Goal: Task Accomplishment & Management: Manage account settings

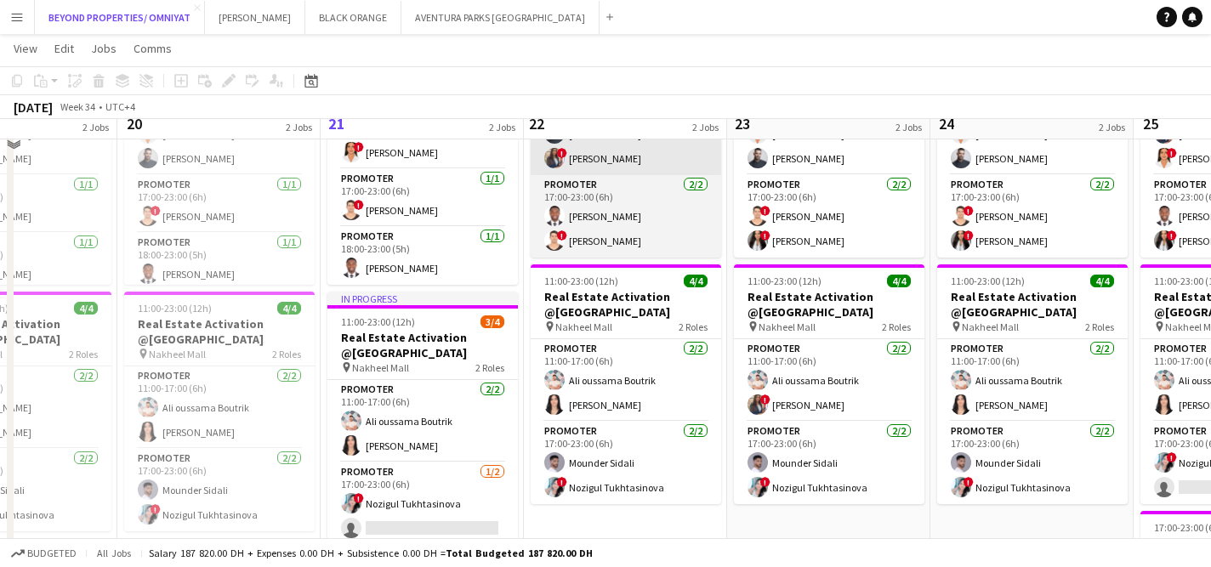
scroll to position [249, 0]
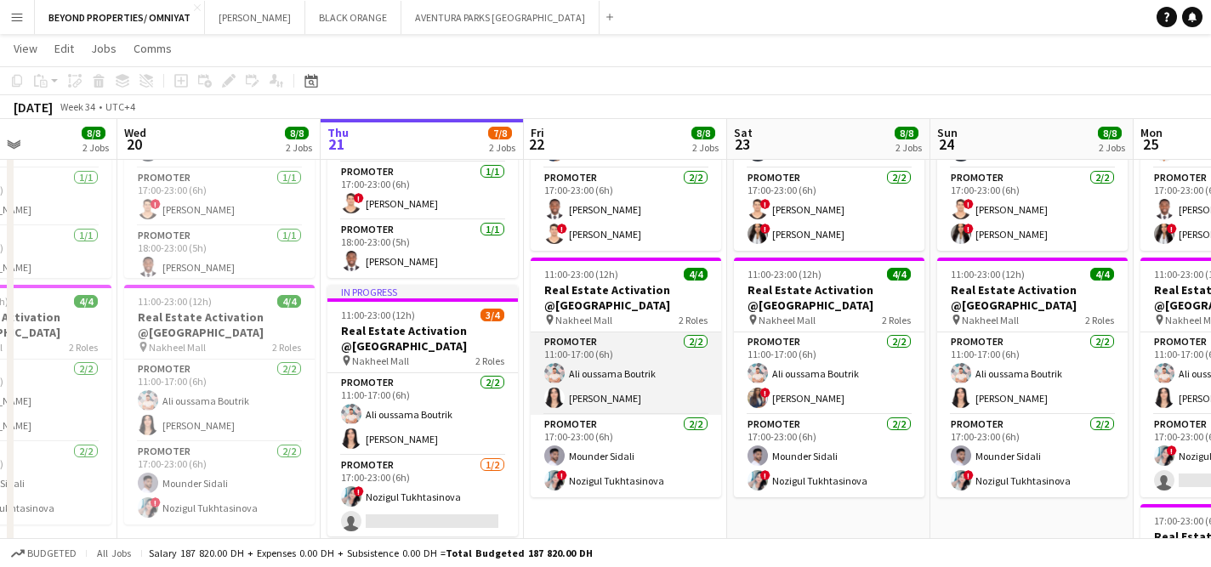
click at [606, 391] on app-card-role "Promoter [DATE] 11:00-17:00 (6h) [PERSON_NAME] Boutrik [PERSON_NAME]" at bounding box center [626, 374] width 191 height 83
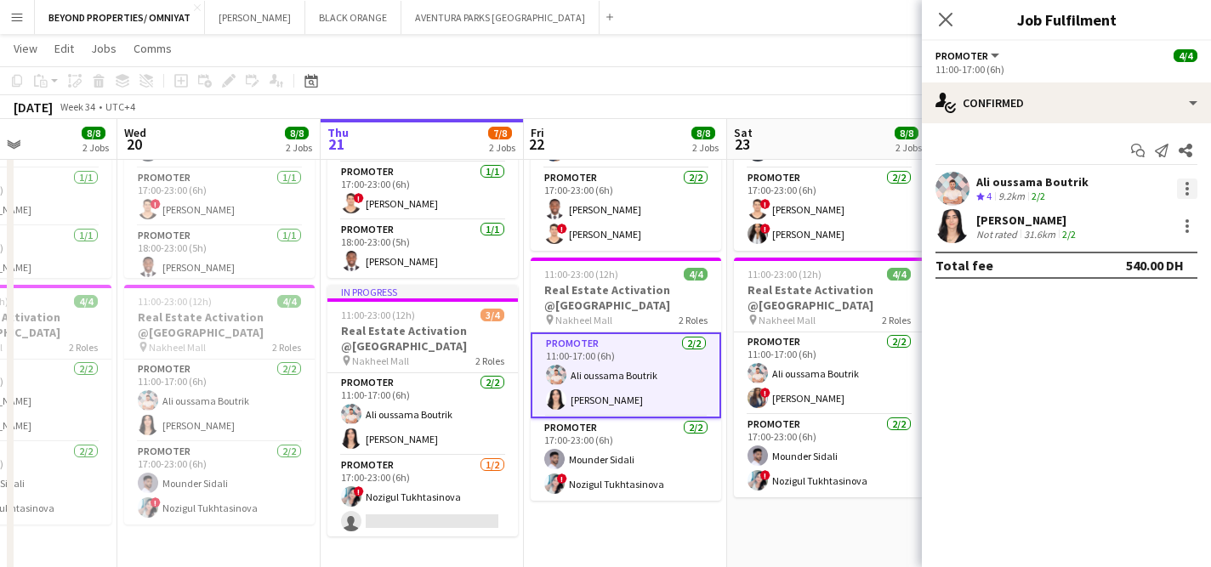
click at [1181, 180] on div at bounding box center [1187, 189] width 20 height 20
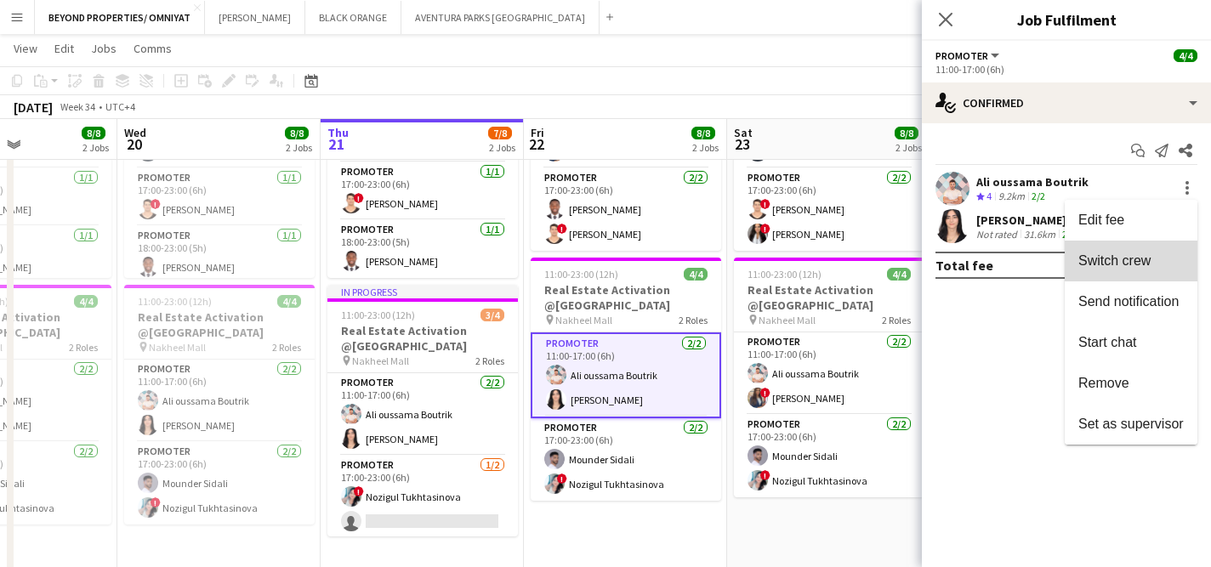
click at [1157, 265] on span "Switch crew" at bounding box center [1131, 260] width 105 height 15
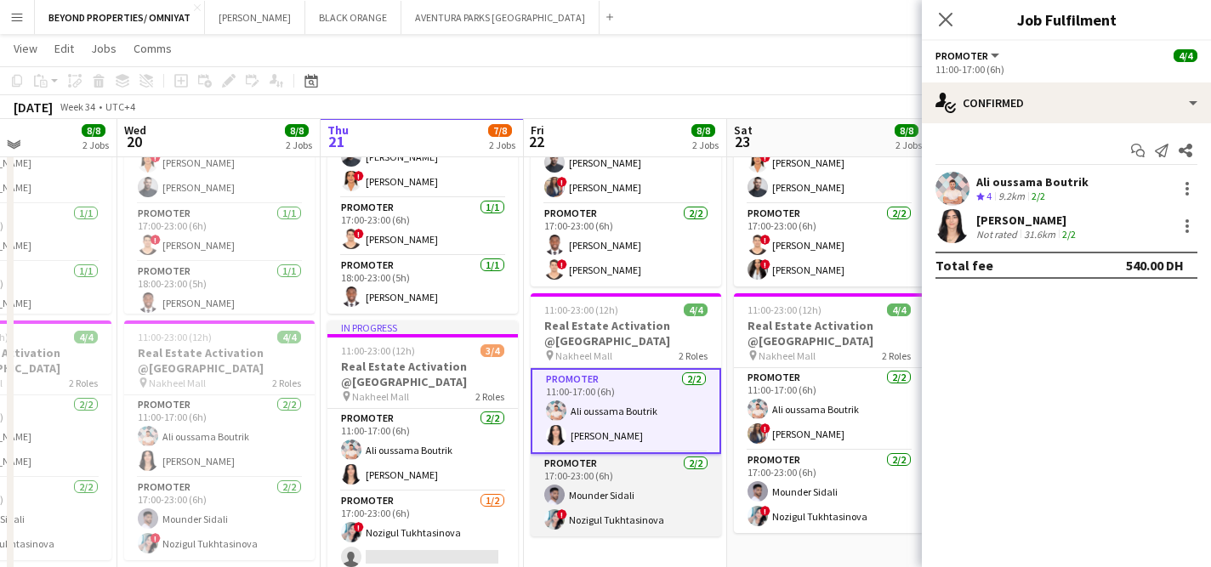
click at [659, 498] on app-card-role "Promoter [DATE] 17:00-23:00 (6h) Mounder Sidali ! Nozigul Tukhtasinova" at bounding box center [626, 495] width 191 height 83
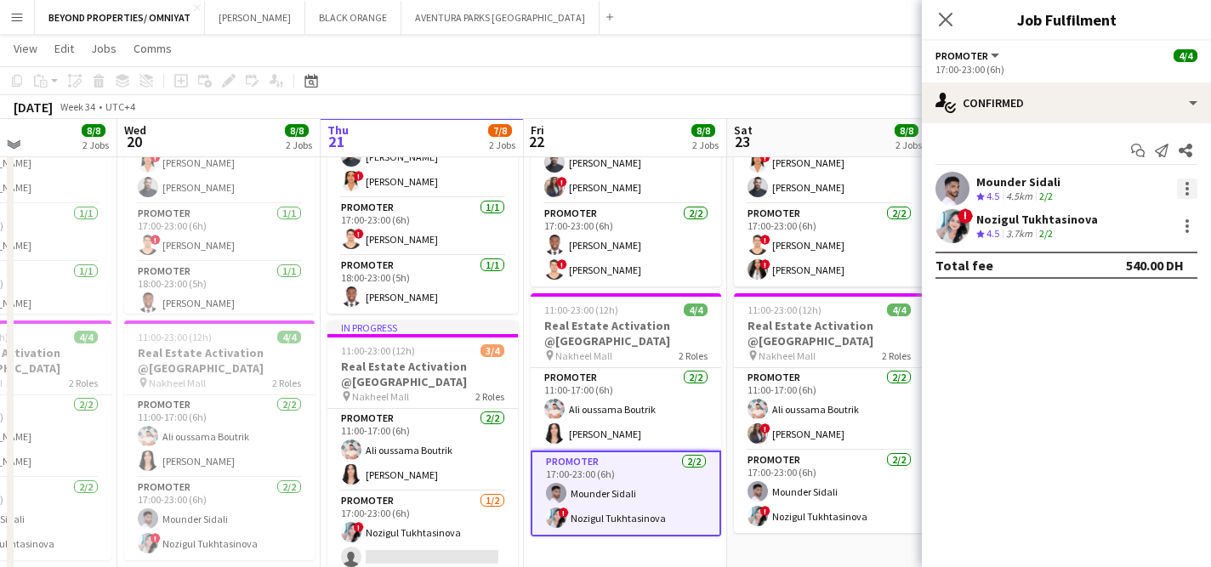
click at [1187, 185] on div at bounding box center [1187, 183] width 3 height 3
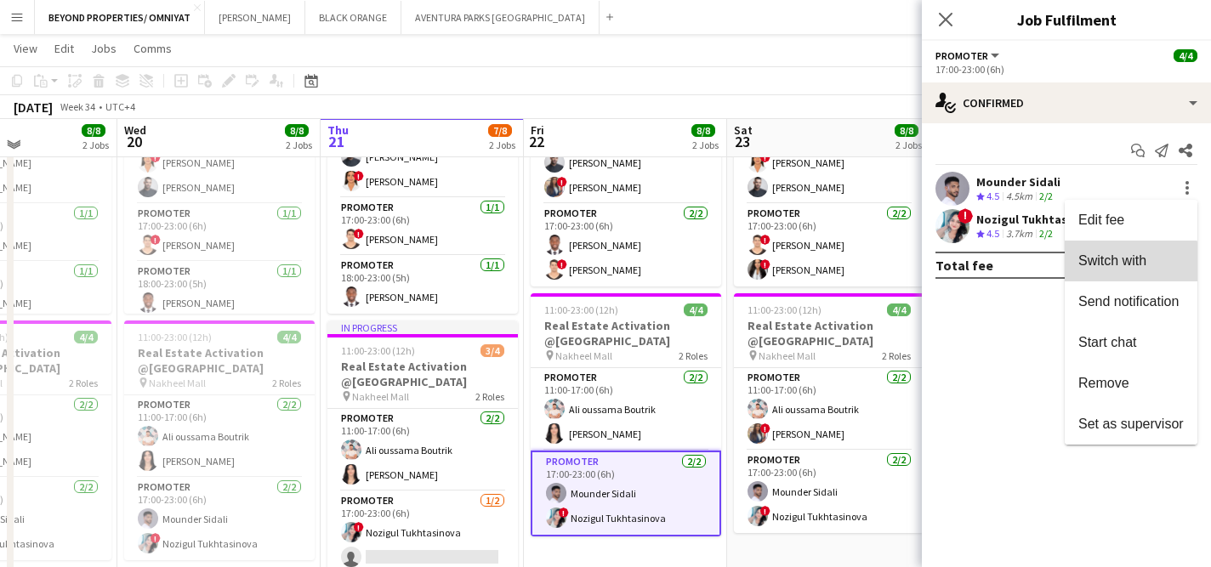
click at [1123, 268] on span "Switch with" at bounding box center [1113, 260] width 68 height 14
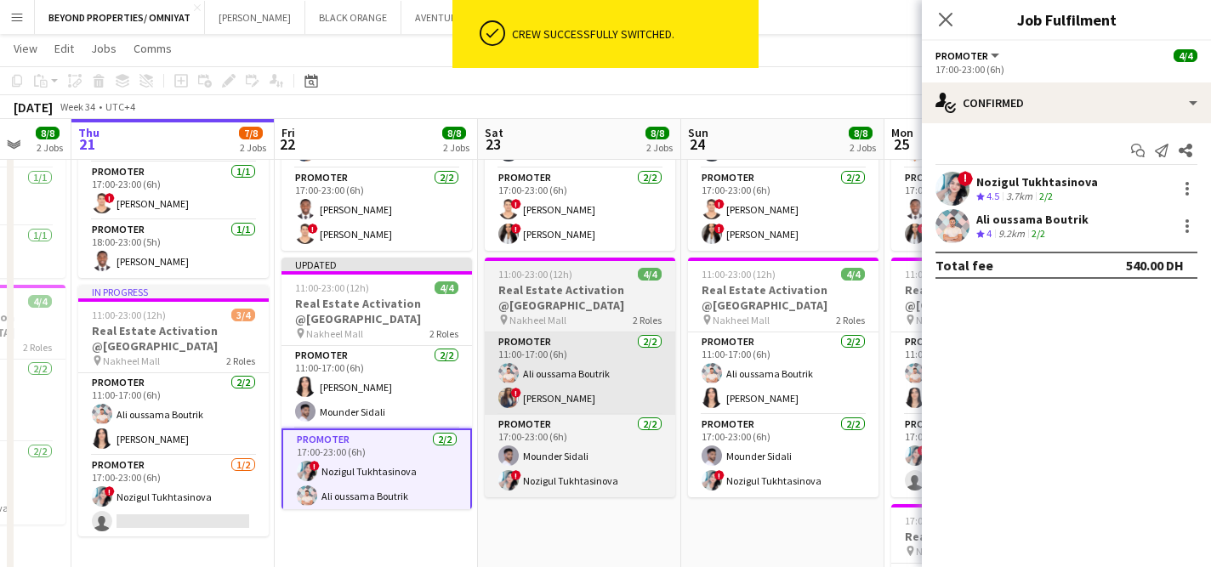
scroll to position [0, 542]
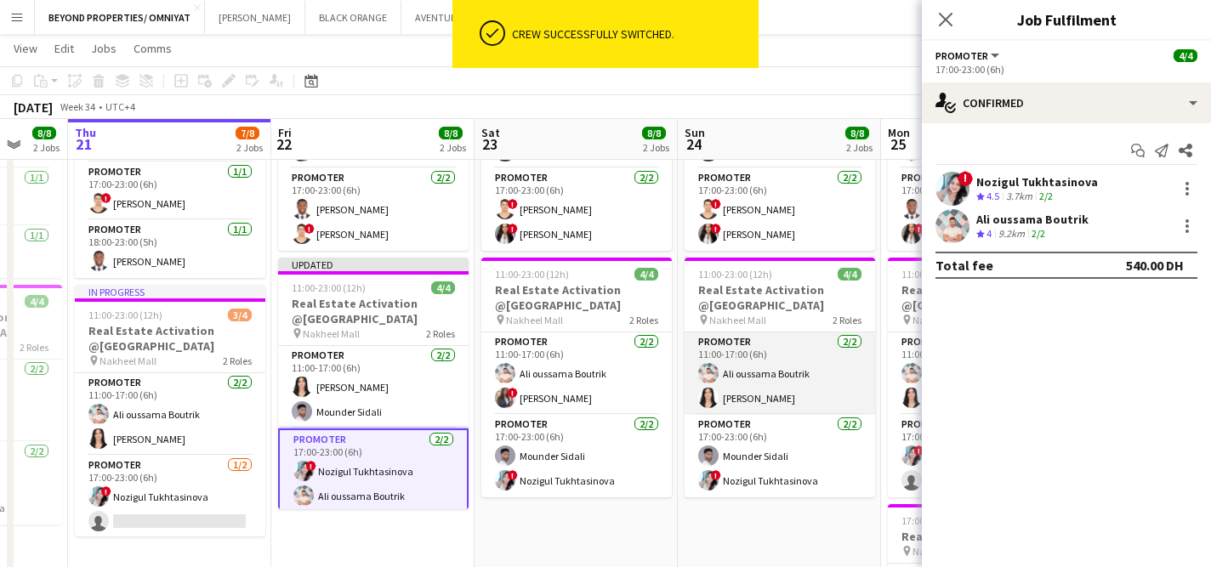
click at [762, 383] on app-card-role "Promoter [DATE] 11:00-17:00 (6h) [PERSON_NAME] Boutrik [PERSON_NAME]" at bounding box center [780, 374] width 191 height 83
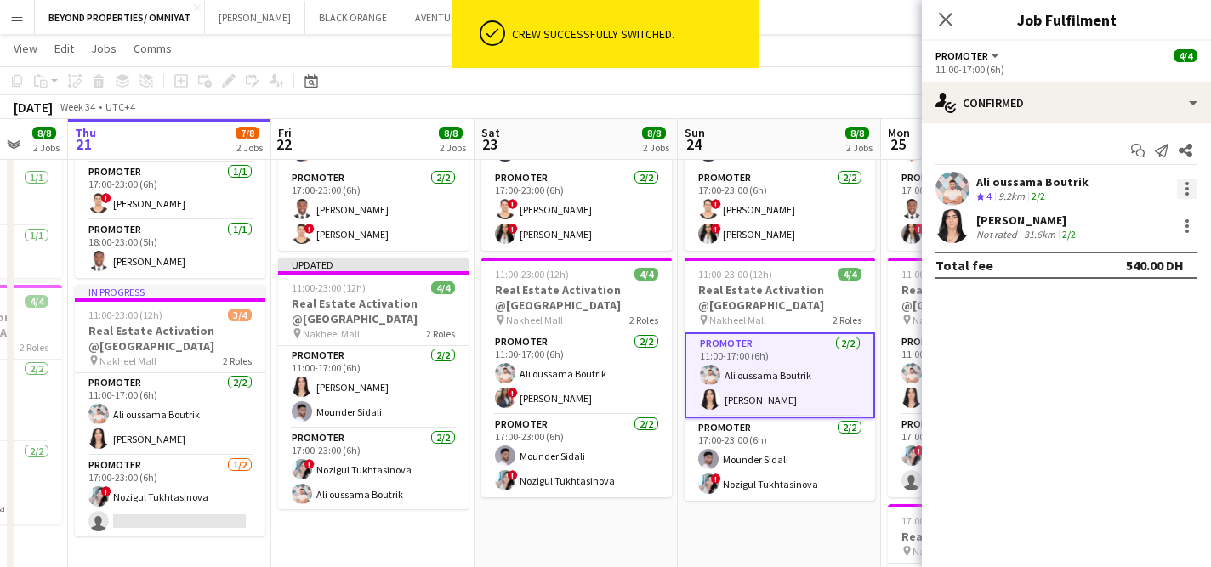
click at [1185, 187] on div at bounding box center [1187, 189] width 20 height 20
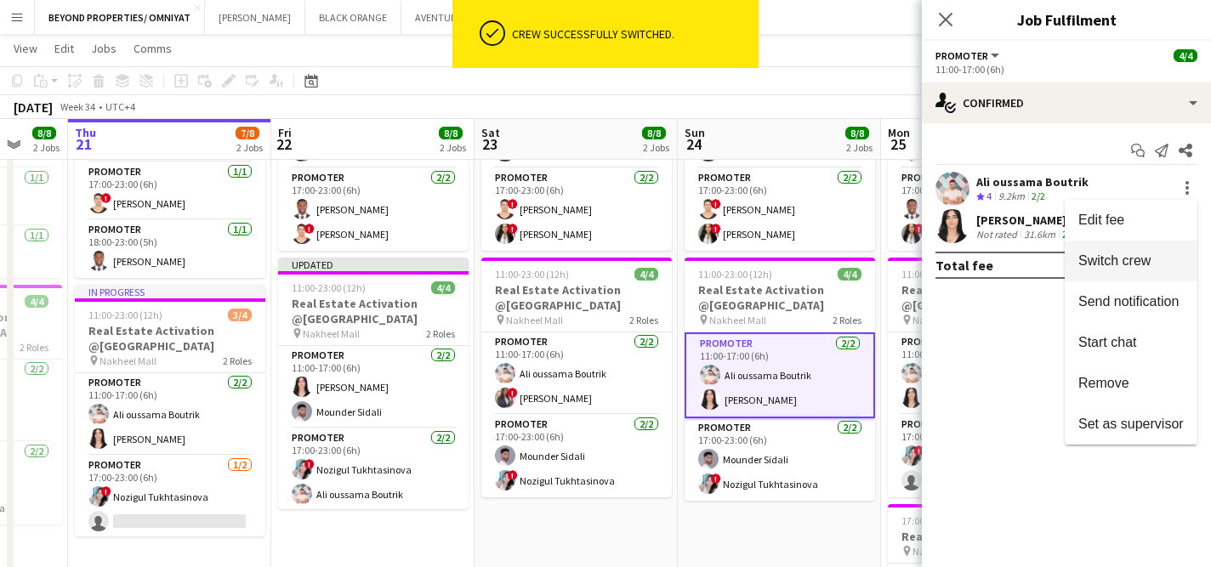
click at [1149, 266] on span "Switch crew" at bounding box center [1115, 260] width 72 height 14
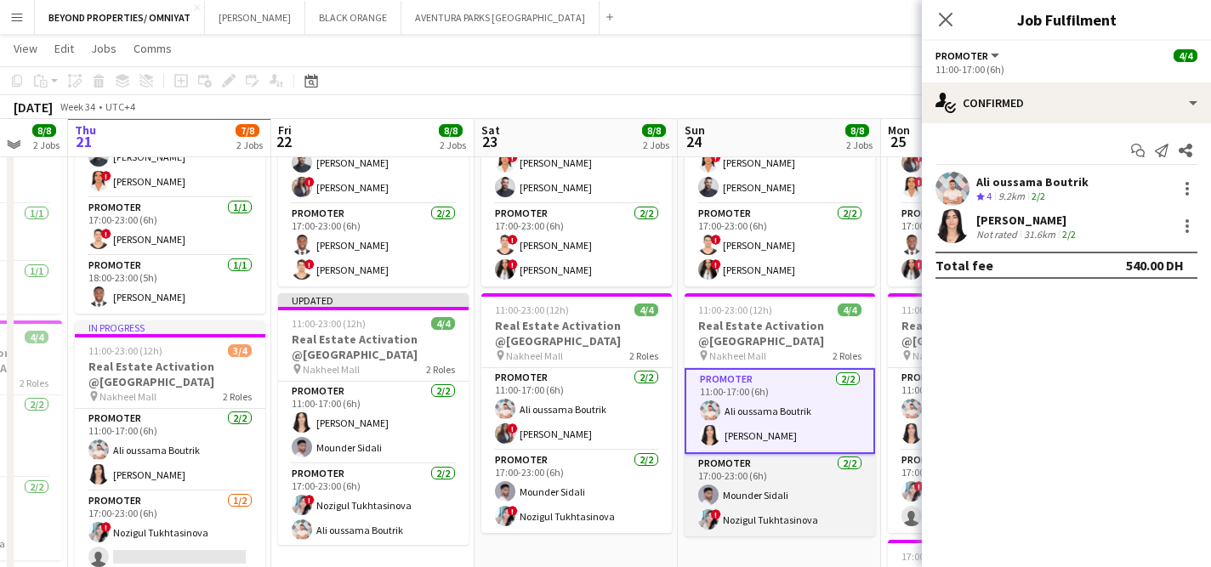
click at [787, 505] on app-card-role "Promoter [DATE] 17:00-23:00 (6h) Mounder Sidali ! Nozigul Tukhtasinova" at bounding box center [780, 495] width 191 height 83
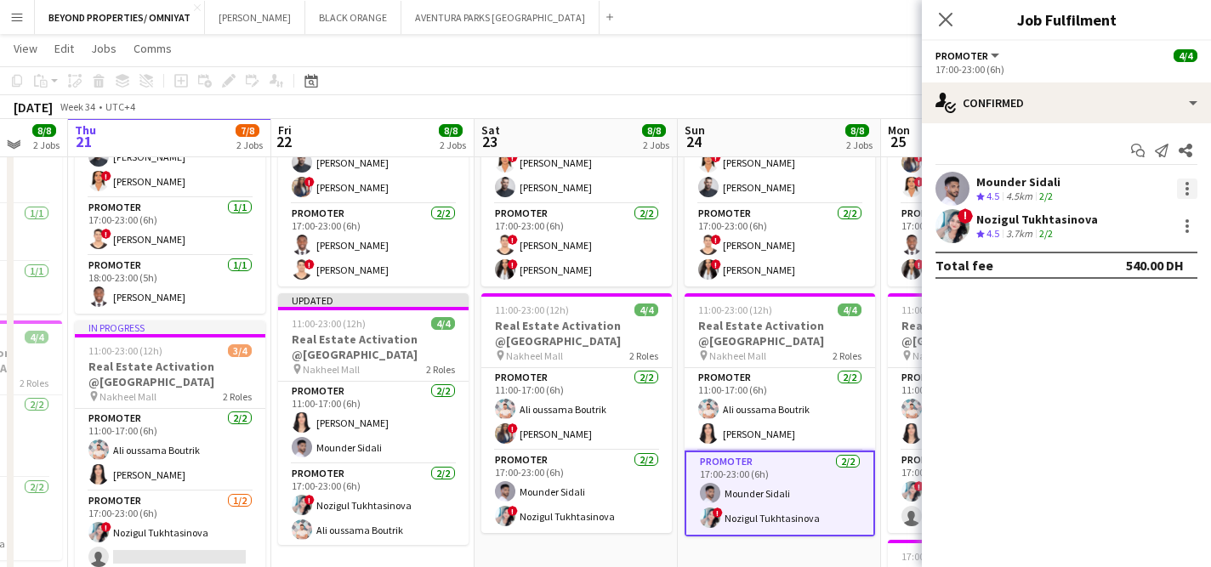
click at [1187, 187] on div at bounding box center [1187, 188] width 3 height 3
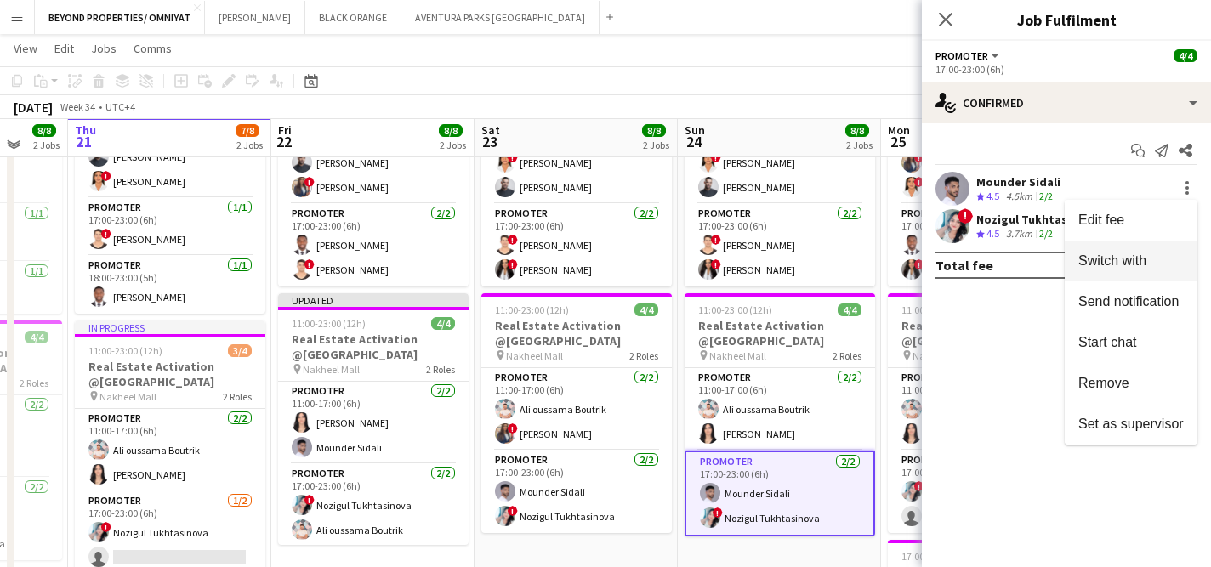
click at [1128, 262] on span "Switch with" at bounding box center [1113, 260] width 68 height 14
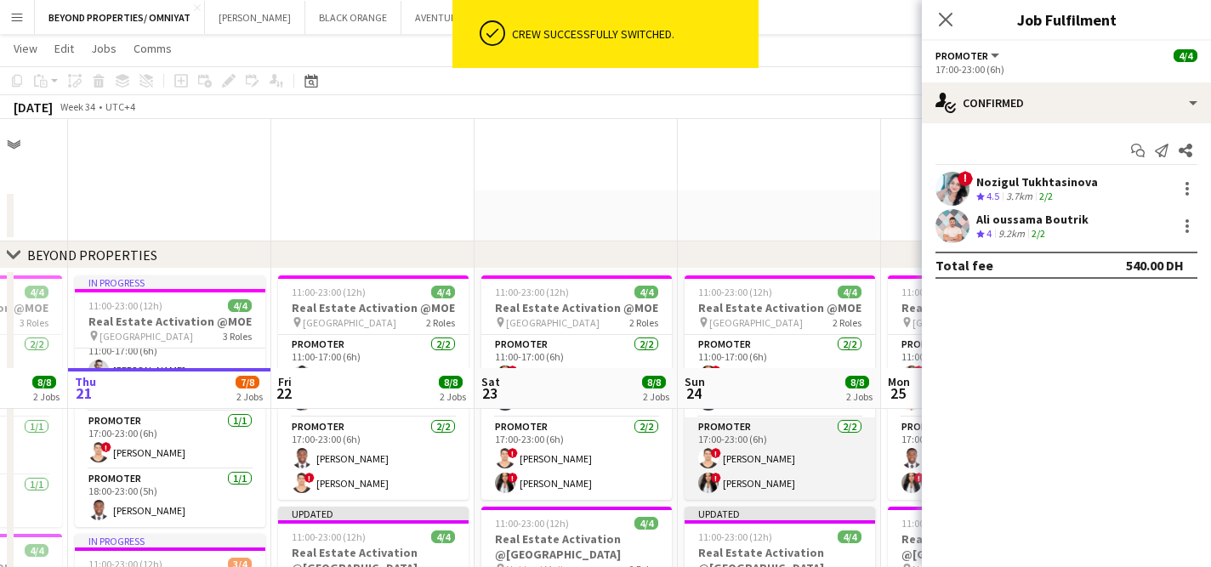
scroll to position [249, 0]
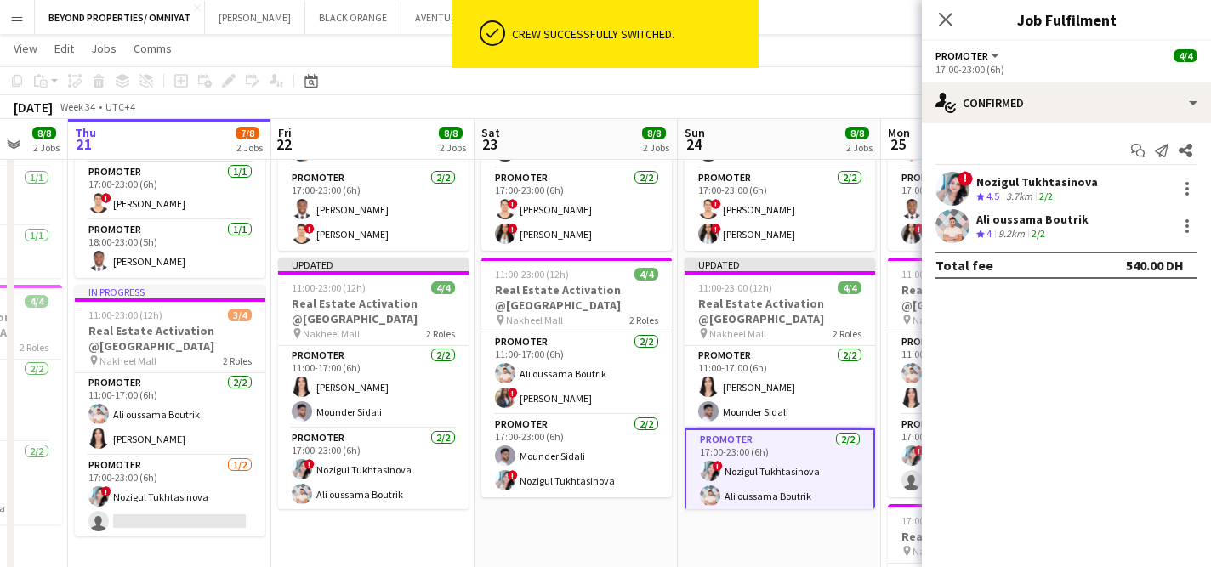
click at [817, 110] on div "[DATE] Week 34 • UTC+4 Publish 1 job Revert 1 job" at bounding box center [605, 107] width 1211 height 24
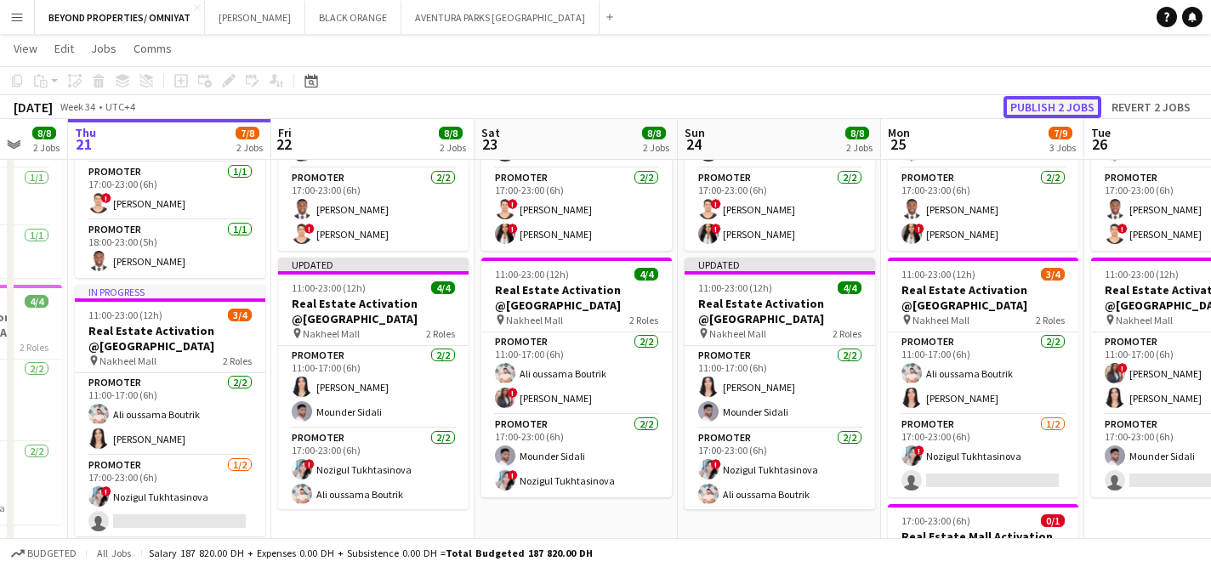
click at [1049, 105] on button "Publish 2 jobs" at bounding box center [1053, 107] width 98 height 22
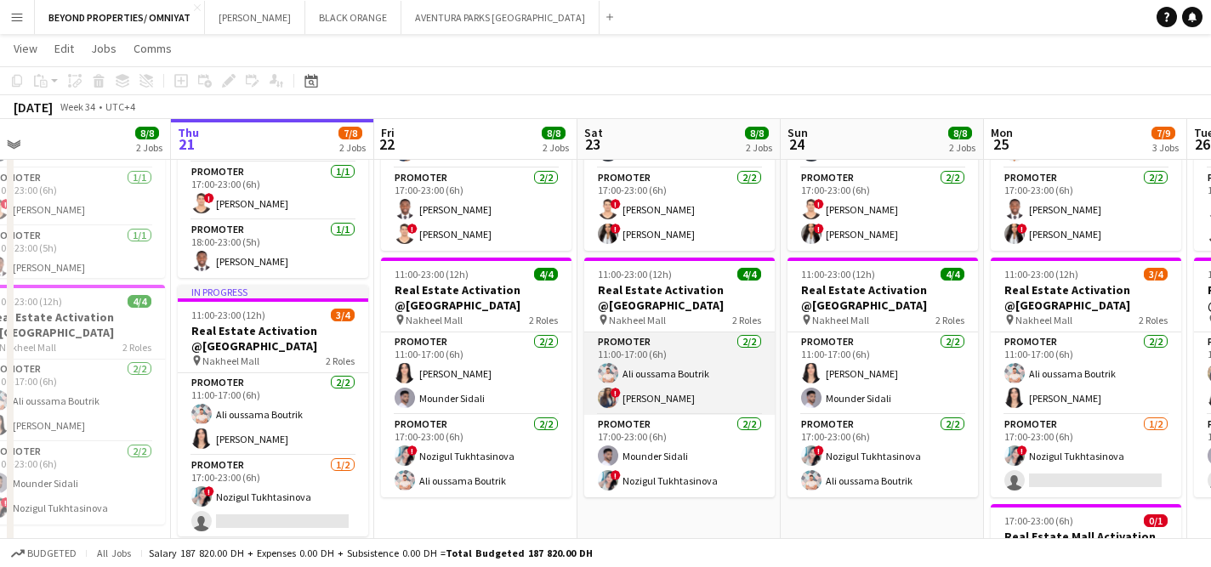
scroll to position [0, 440]
